Goal: Communication & Community: Answer question/provide support

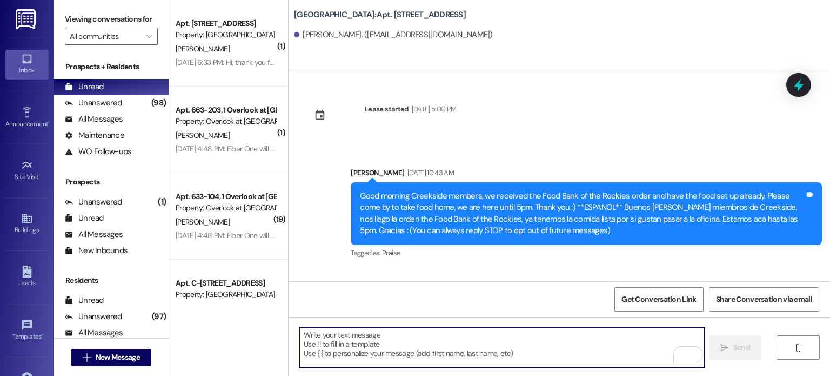
click at [24, 17] on img at bounding box center [27, 19] width 22 height 20
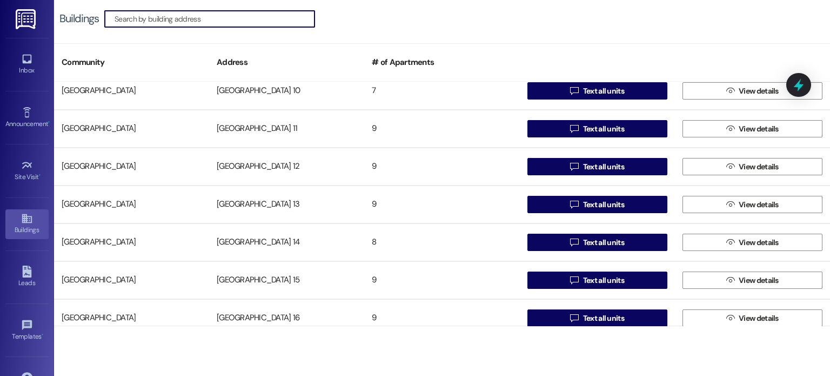
scroll to position [270, 0]
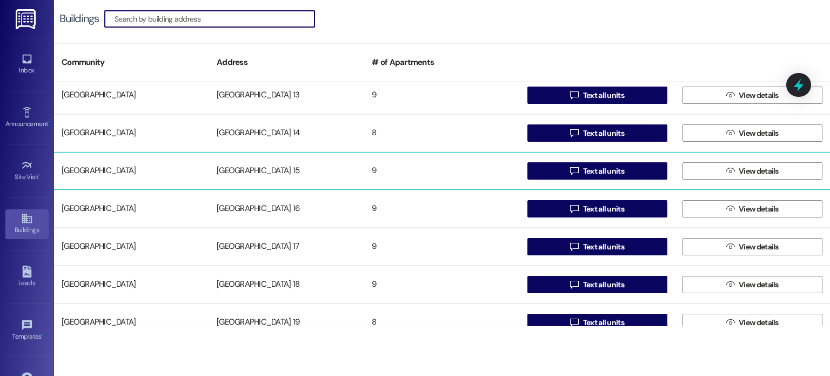
click at [267, 168] on div "[GEOGRAPHIC_DATA] 15" at bounding box center [286, 171] width 155 height 22
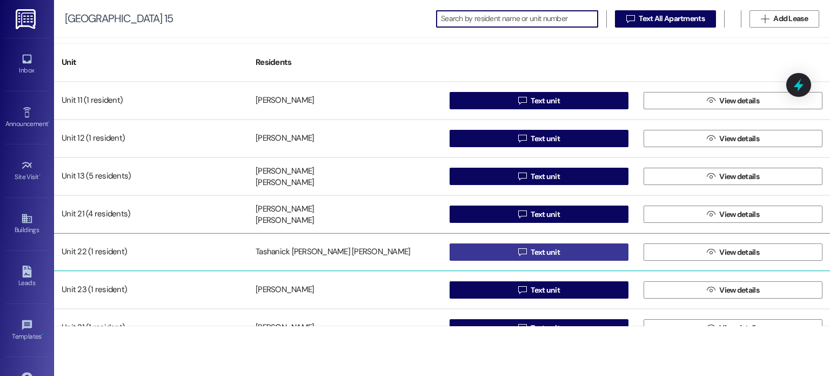
click at [504, 248] on button " Text unit" at bounding box center [539, 251] width 179 height 17
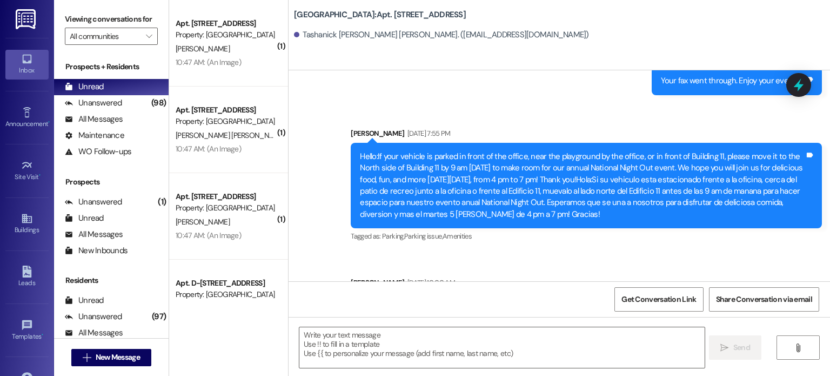
scroll to position [5738, 0]
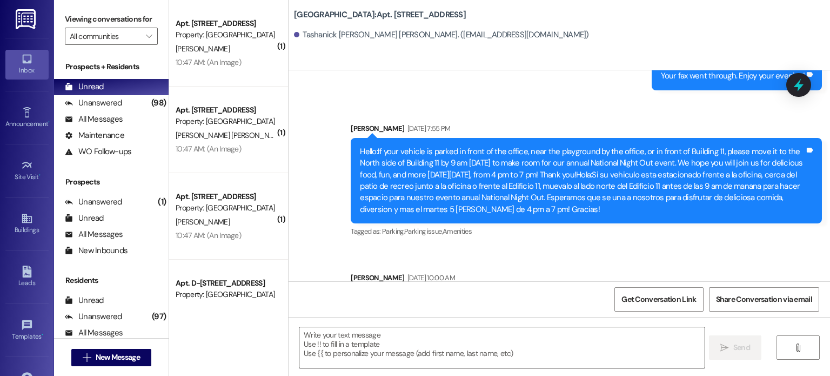
click at [350, 340] on textarea at bounding box center [502, 347] width 405 height 41
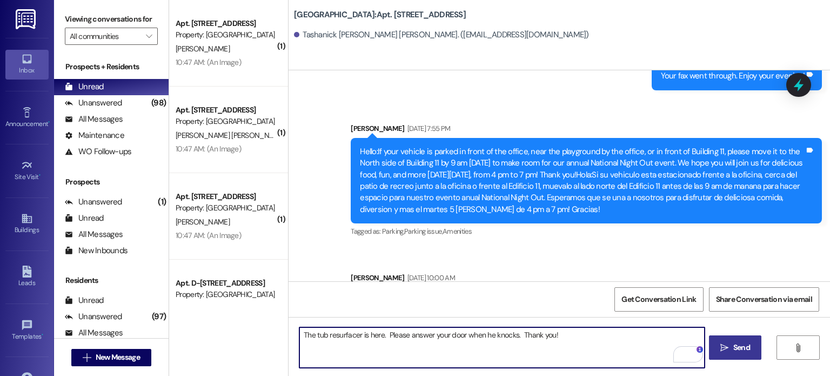
type textarea "The tub resurfacer is here. Please answer your door when he knocks. Thank you!"
click at [743, 345] on span "Send" at bounding box center [742, 347] width 17 height 11
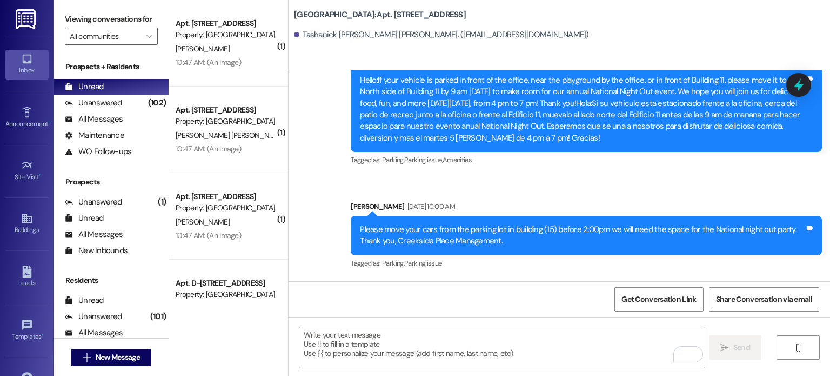
scroll to position [5813, 0]
